Goal: Information Seeking & Learning: Learn about a topic

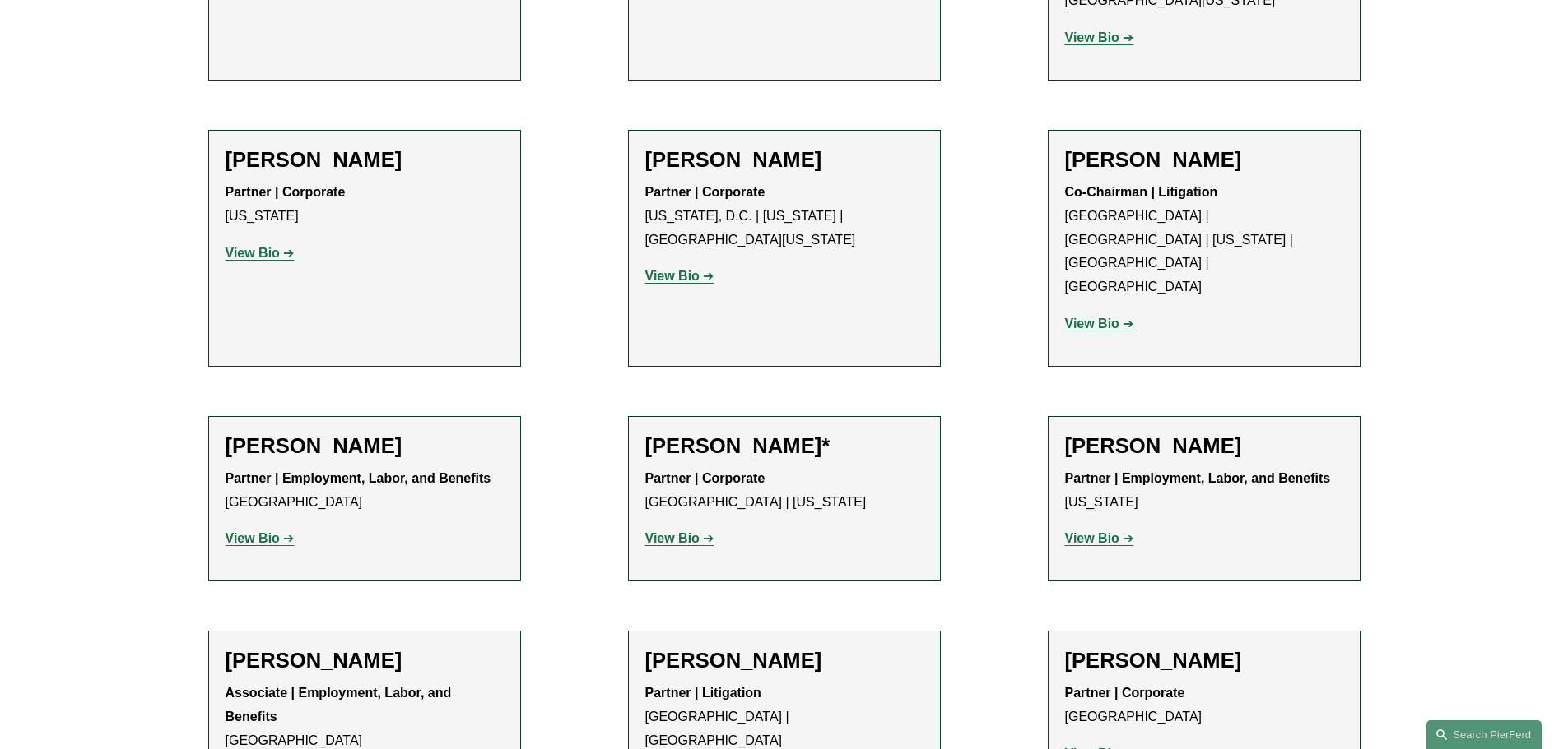
scroll to position [6786, 0]
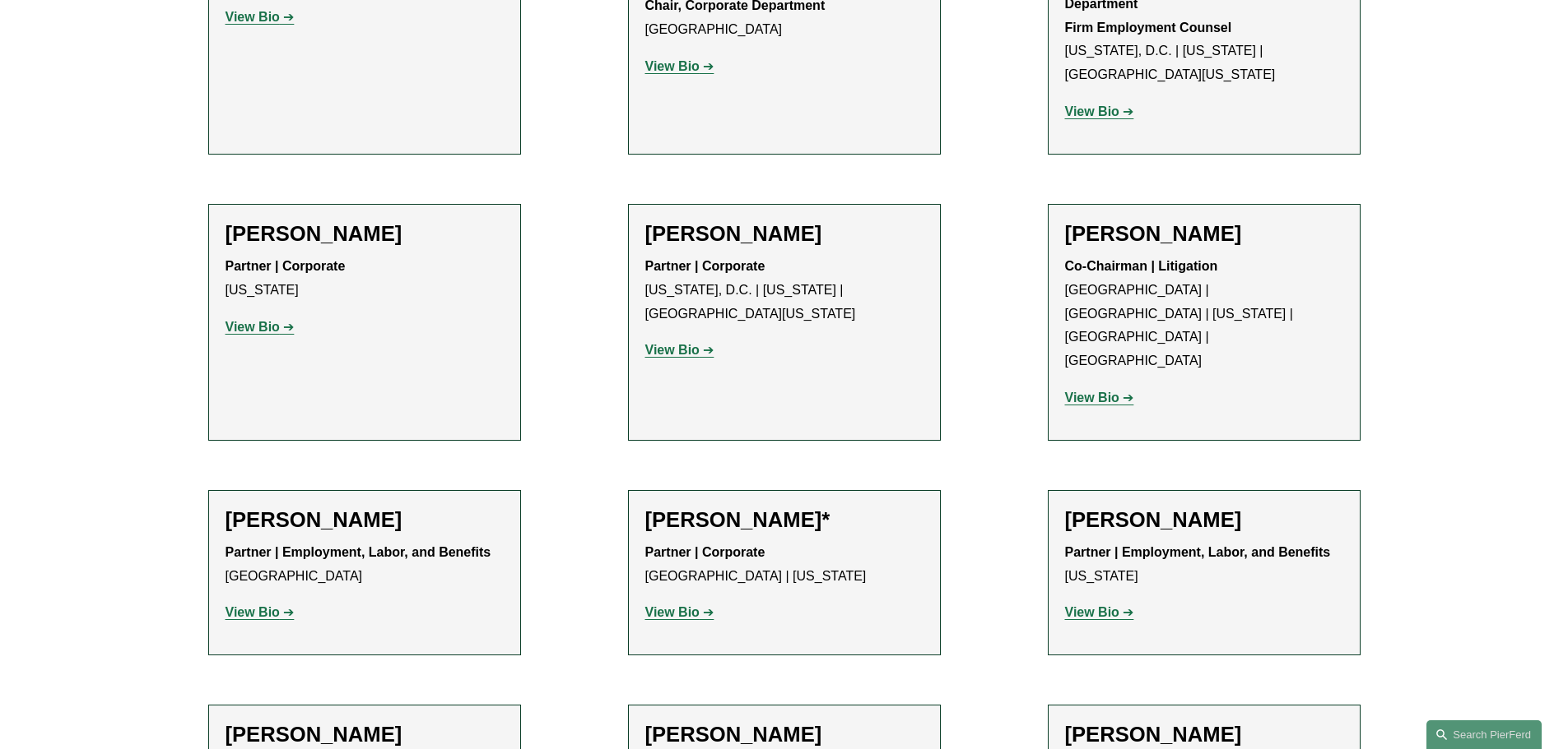
click at [291, 605] on link "View Bio" at bounding box center [260, 612] width 69 height 14
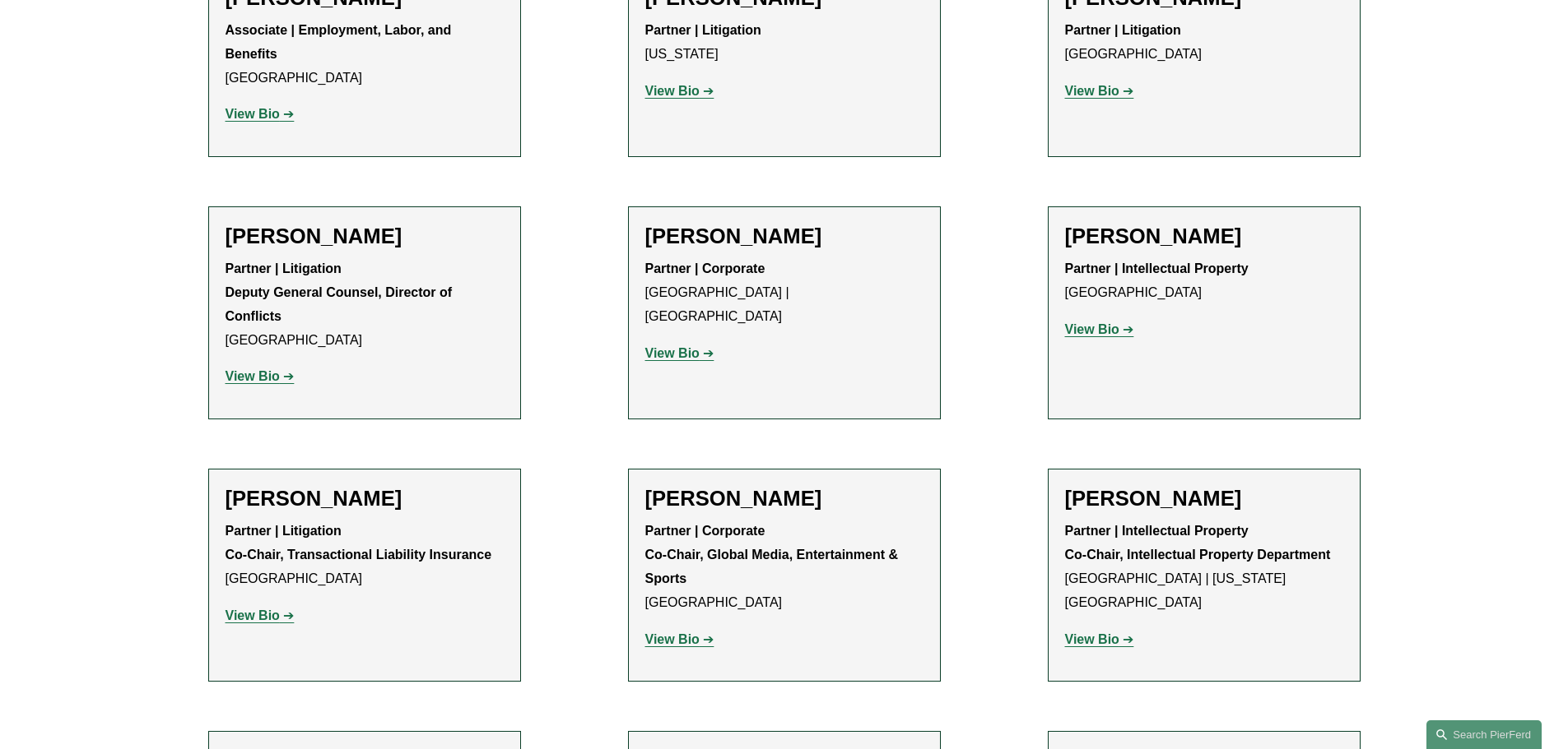
scroll to position [18549, 0]
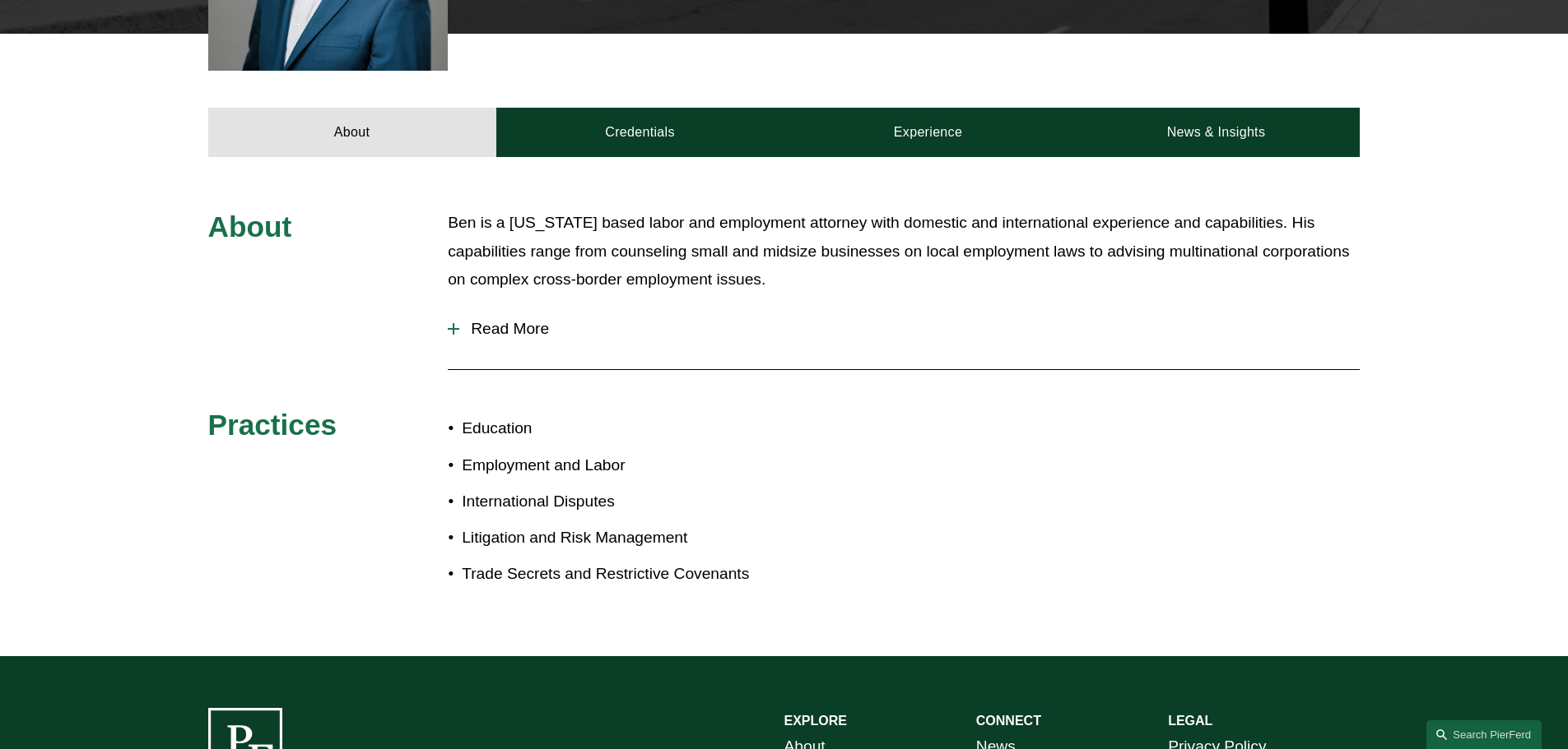
scroll to position [658, 0]
